Goal: Information Seeking & Learning: Learn about a topic

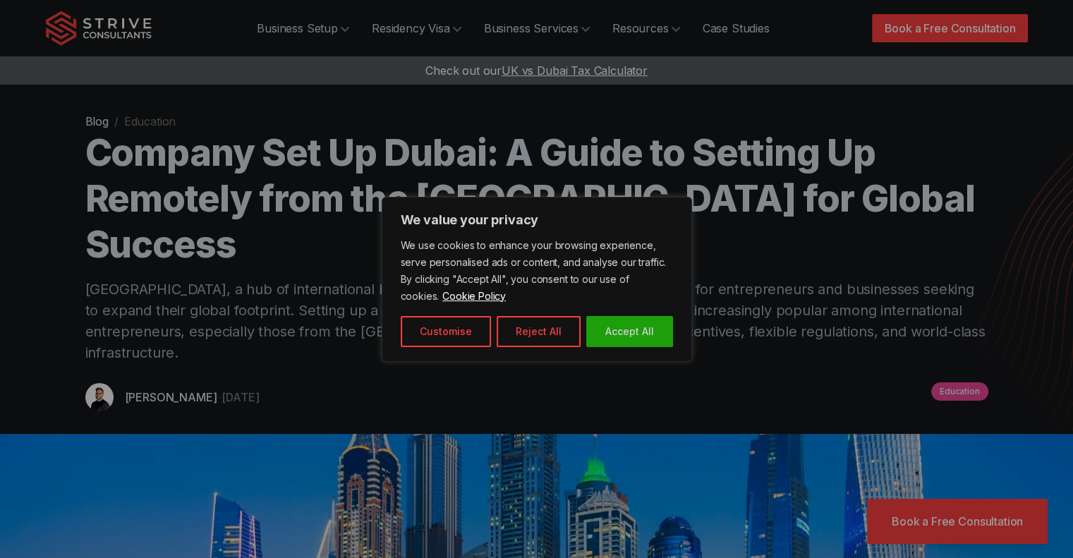
click at [637, 331] on button "Accept All" at bounding box center [629, 331] width 87 height 31
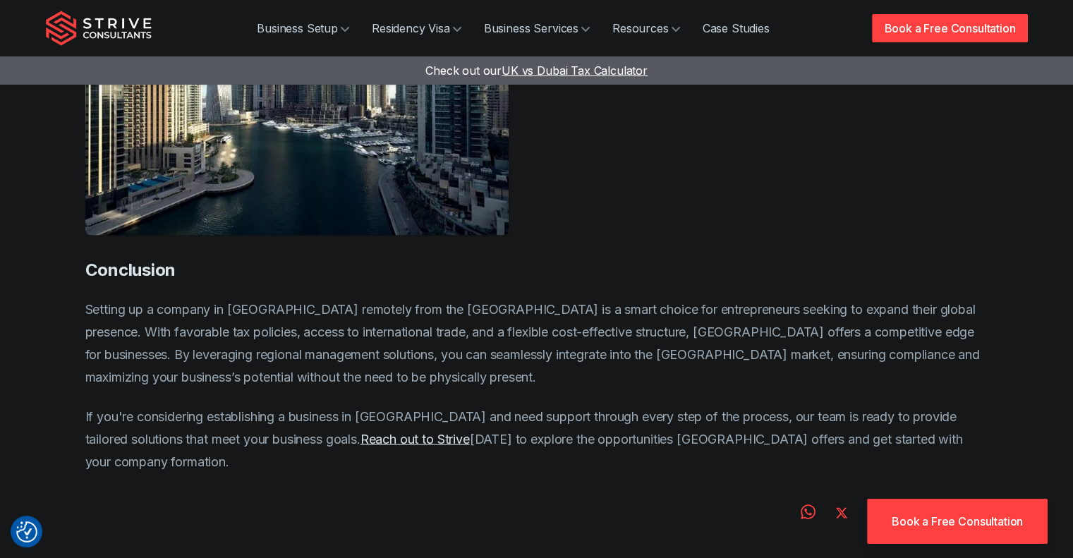
scroll to position [3151, 0]
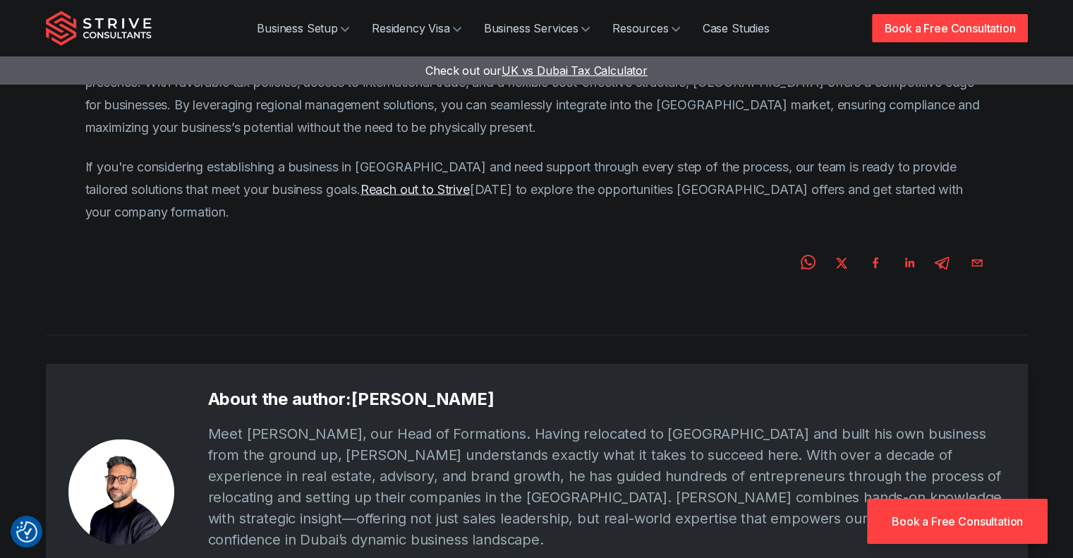
drag, startPoint x: 599, startPoint y: 327, endPoint x: 559, endPoint y: 456, distance: 135.8
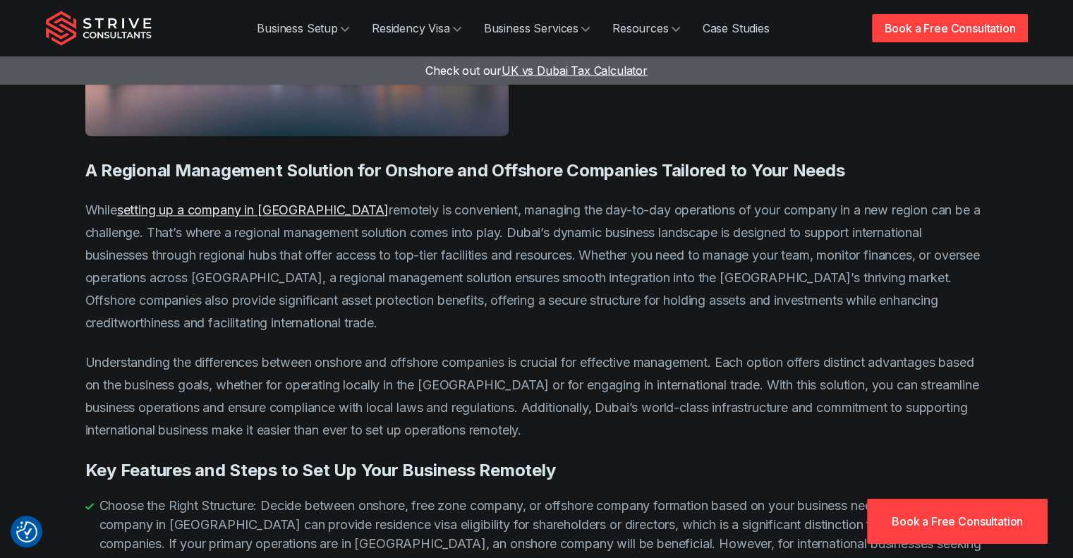
scroll to position [0, 0]
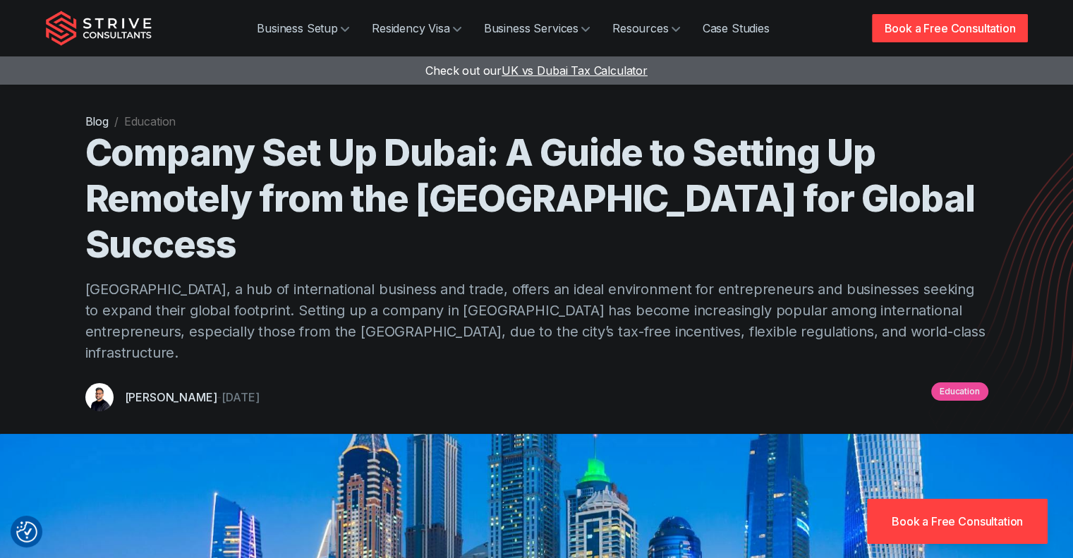
drag, startPoint x: 536, startPoint y: 422, endPoint x: 324, endPoint y: -85, distance: 550.0
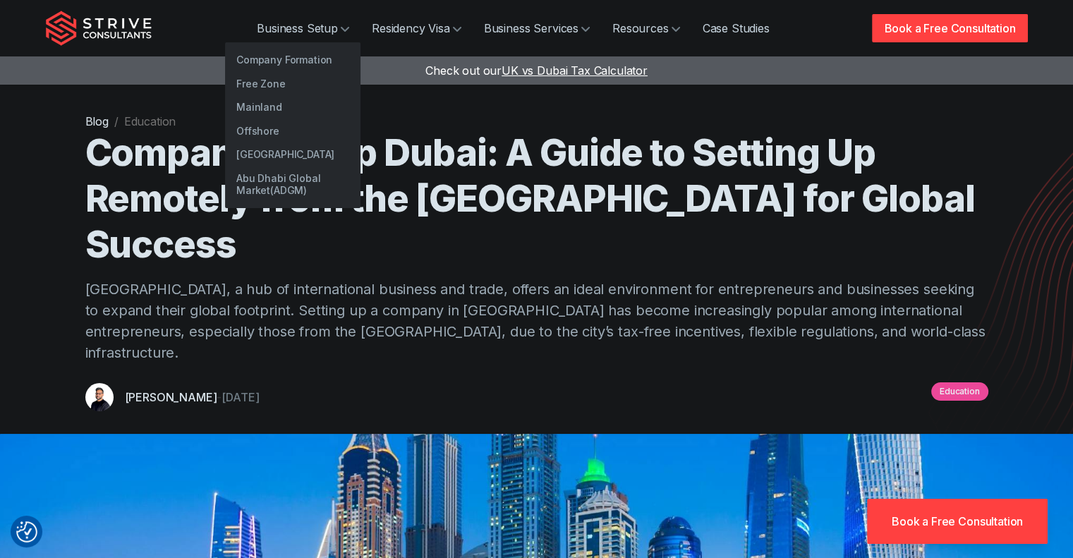
click at [270, 86] on link "Free Zone" at bounding box center [292, 84] width 135 height 24
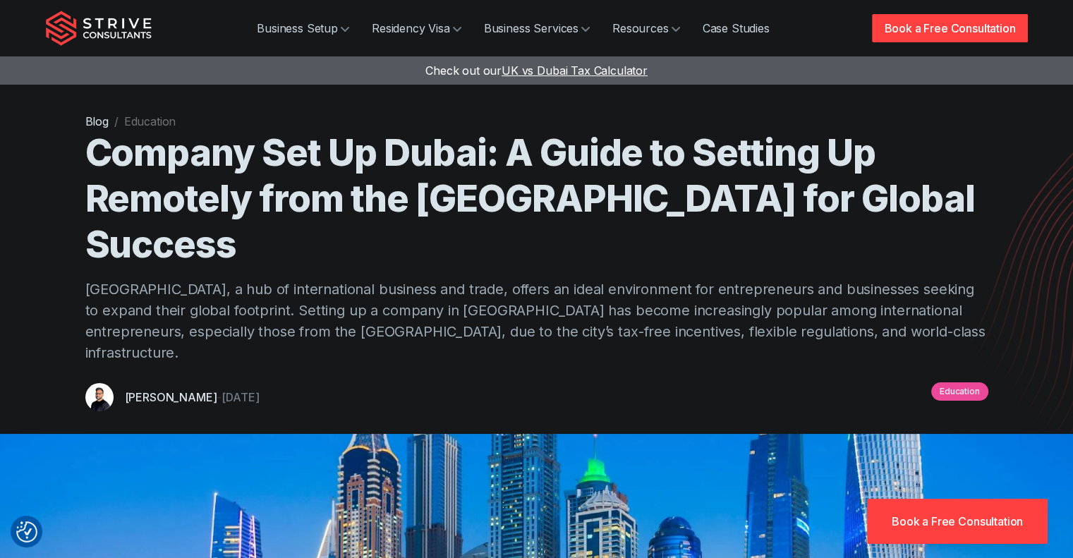
drag, startPoint x: 440, startPoint y: 343, endPoint x: 338, endPoint y: 54, distance: 306.4
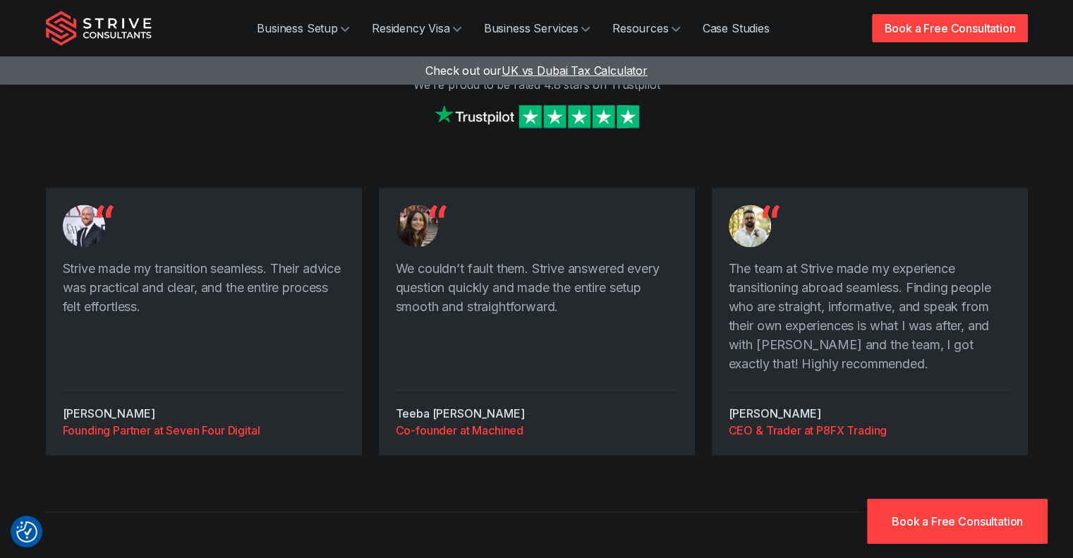
scroll to position [2680, 0]
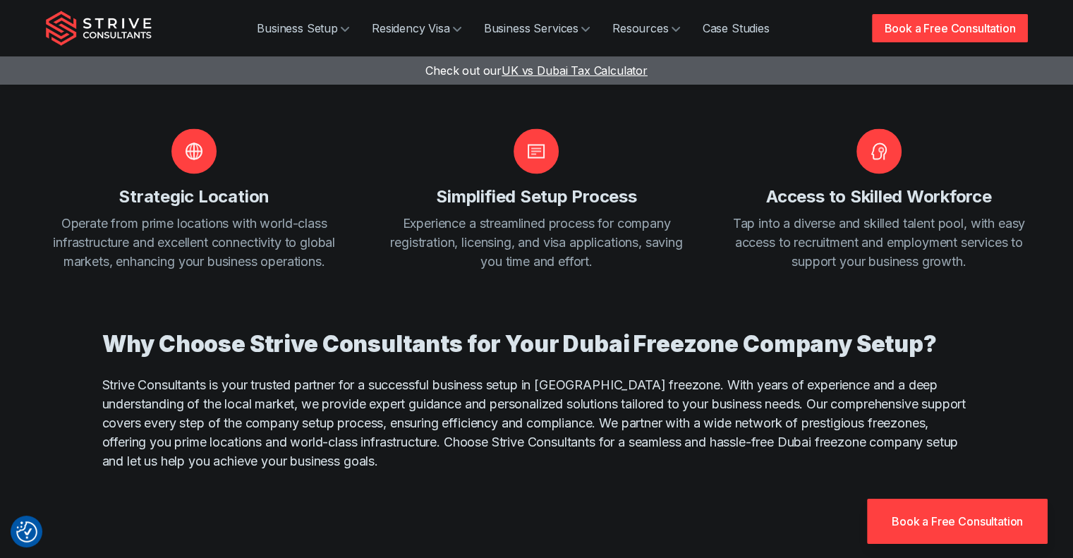
drag, startPoint x: 224, startPoint y: 224, endPoint x: 242, endPoint y: 117, distance: 108.0
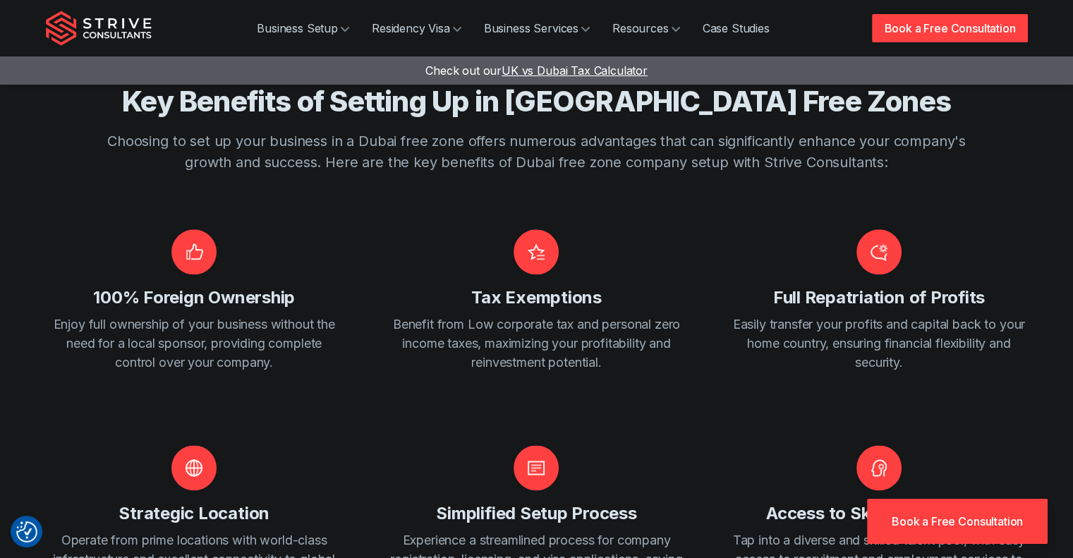
scroll to position [1652, 0]
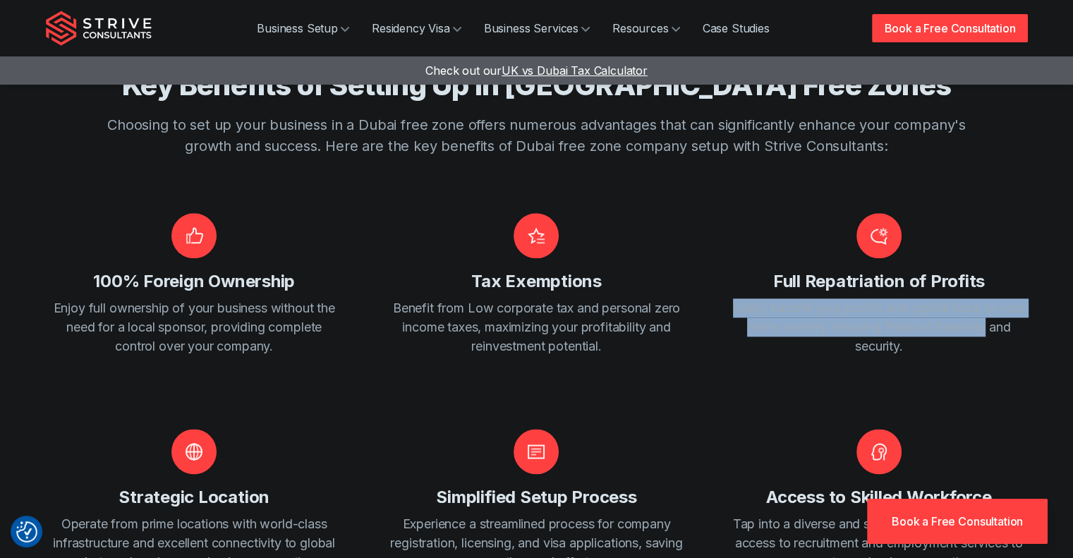
drag, startPoint x: 736, startPoint y: 271, endPoint x: 1039, endPoint y: 281, distance: 302.7
click at [1039, 281] on div "Key Benefits of Setting Up in [GEOGRAPHIC_DATA] Free Zones Choosing to set up y…" at bounding box center [536, 305] width 1015 height 589
click at [740, 298] on p "Easily transfer your profits and capital back to your home country, ensuring fi…" at bounding box center [878, 326] width 297 height 57
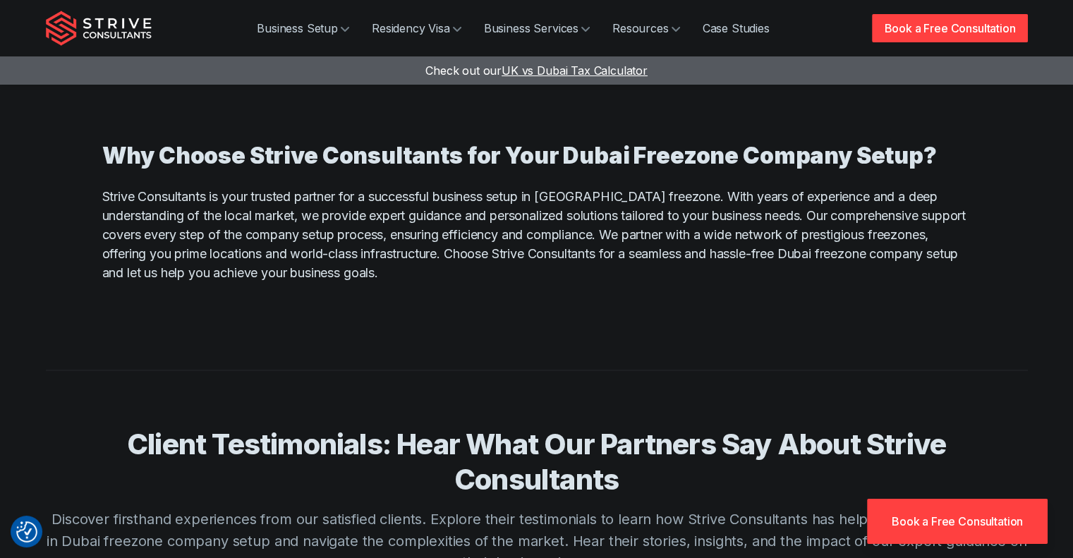
scroll to position [2146, 0]
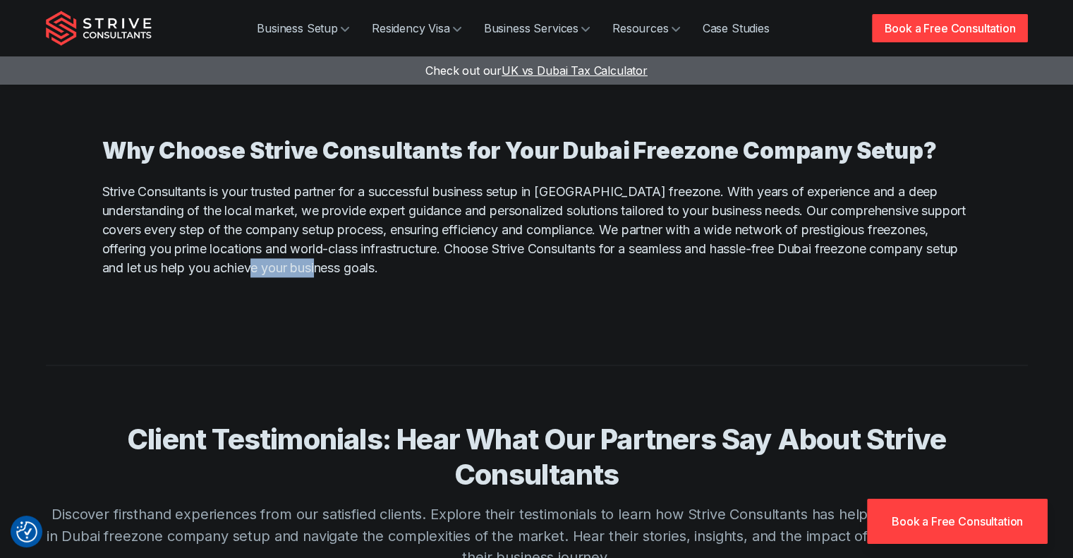
drag, startPoint x: 359, startPoint y: 242, endPoint x: 231, endPoint y: 216, distance: 130.8
click at [239, 217] on div "Why Choose Strive Consultants for Your Dubai Freezone Company Setup? Strive Con…" at bounding box center [536, 207] width 869 height 202
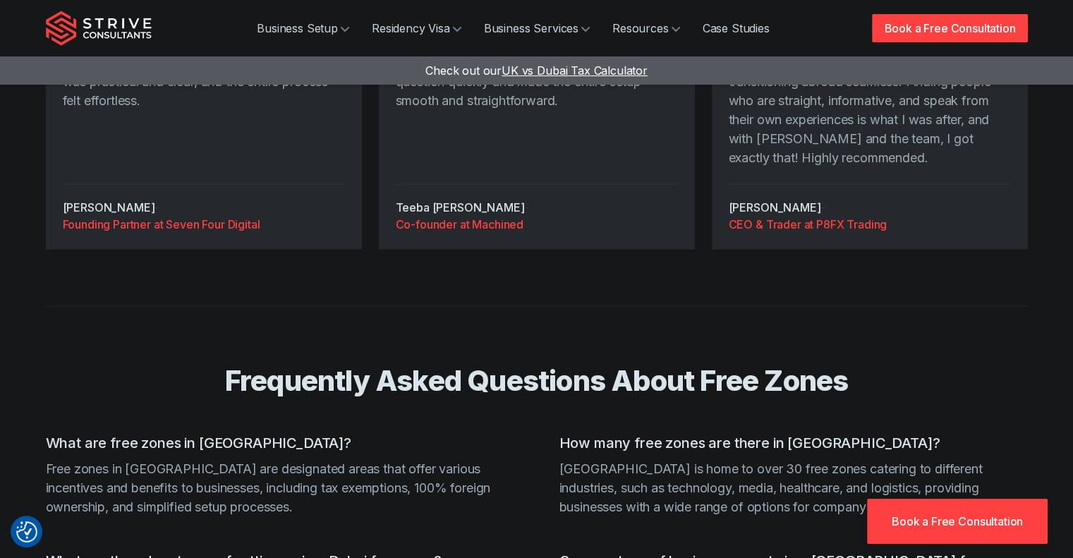
scroll to position [3063, 0]
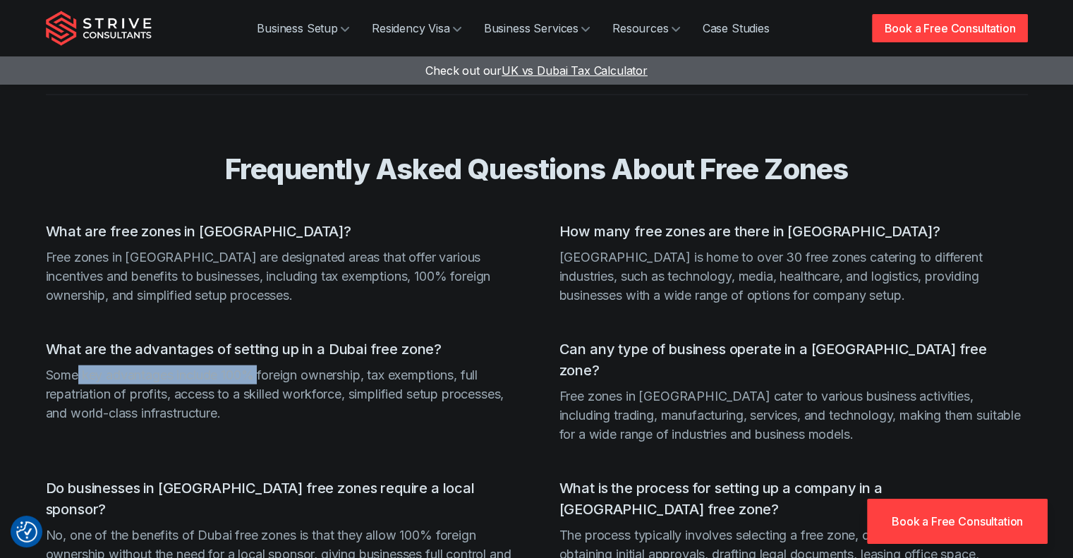
drag, startPoint x: 78, startPoint y: 341, endPoint x: 264, endPoint y: 348, distance: 185.6
click at [264, 365] on p "Some key advantages include 100% foreign ownership, tax exemptions, full repatr…" at bounding box center [280, 393] width 468 height 57
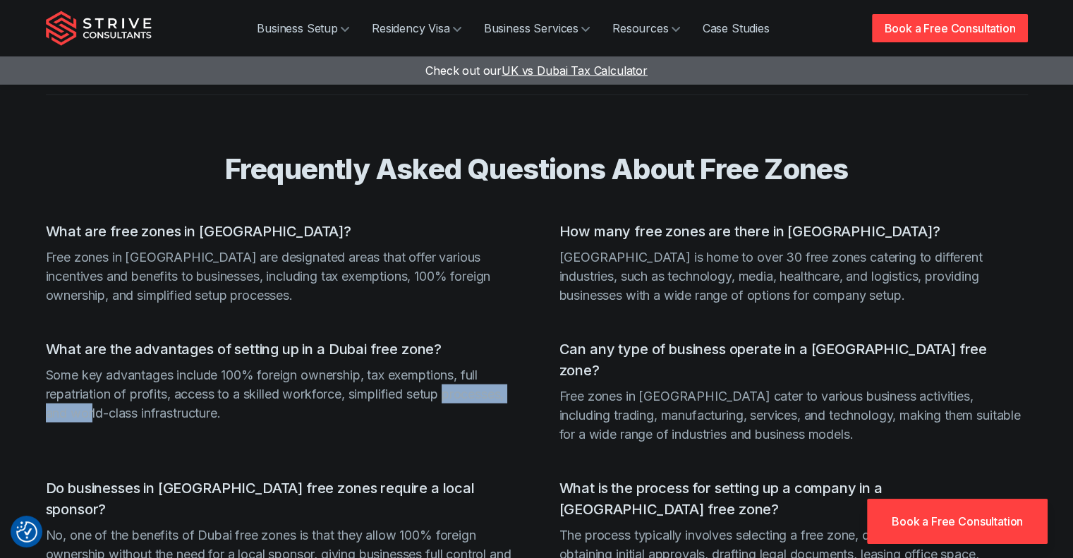
drag, startPoint x: 42, startPoint y: 379, endPoint x: 263, endPoint y: 378, distance: 220.7
click at [263, 378] on div "Frequently Asked Questions About Free Zones What are free zones in [GEOGRAPHIC_…" at bounding box center [536, 370] width 1015 height 552
